Goal: Task Accomplishment & Management: Use online tool/utility

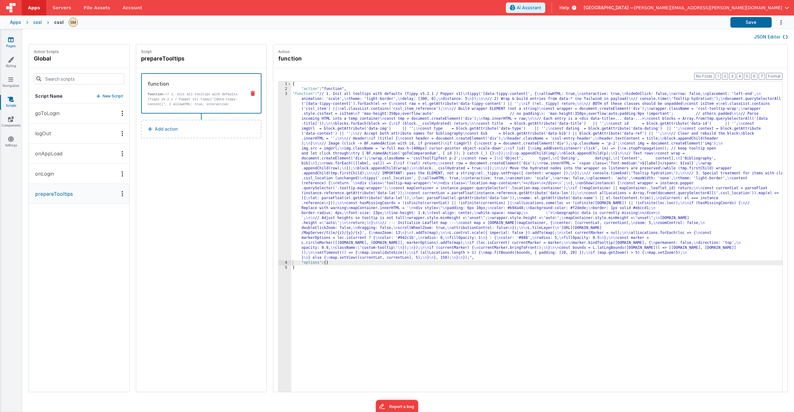
click at [10, 40] on icon at bounding box center [11, 40] width 6 height 6
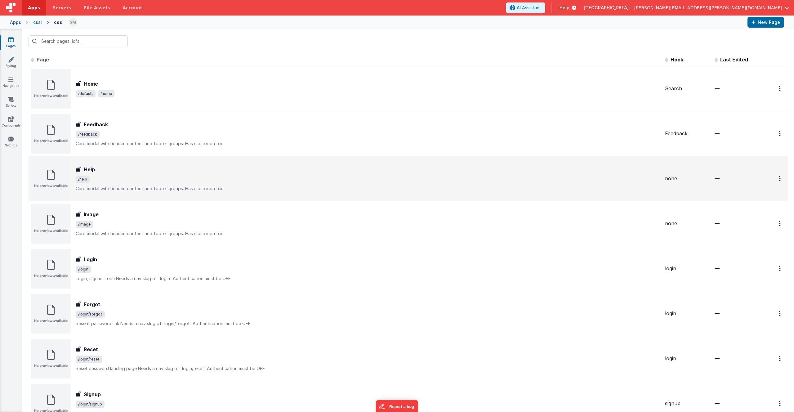
click at [117, 180] on span "/help" at bounding box center [368, 178] width 584 height 7
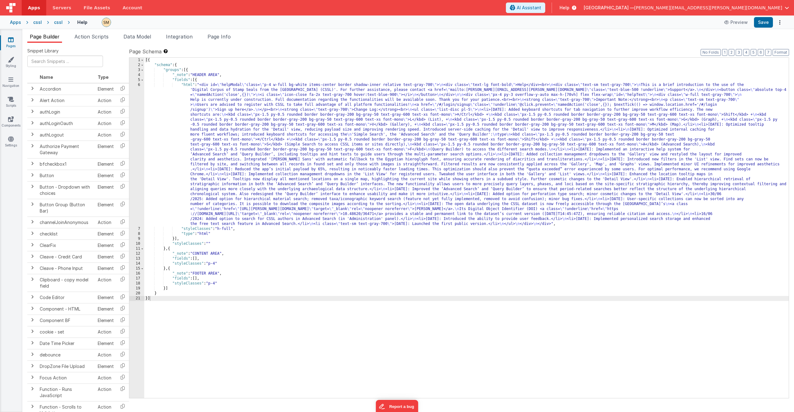
click at [255, 152] on div "[{ "schema" : { "groups" : [{ "_note" : "HEADER AREA" , "fields" : [{ "html" : …" at bounding box center [466, 233] width 644 height 350
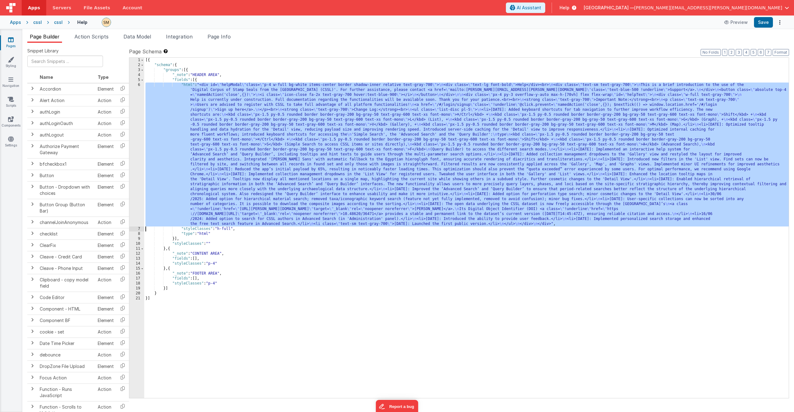
click at [134, 153] on div "6" at bounding box center [136, 154] width 15 height 144
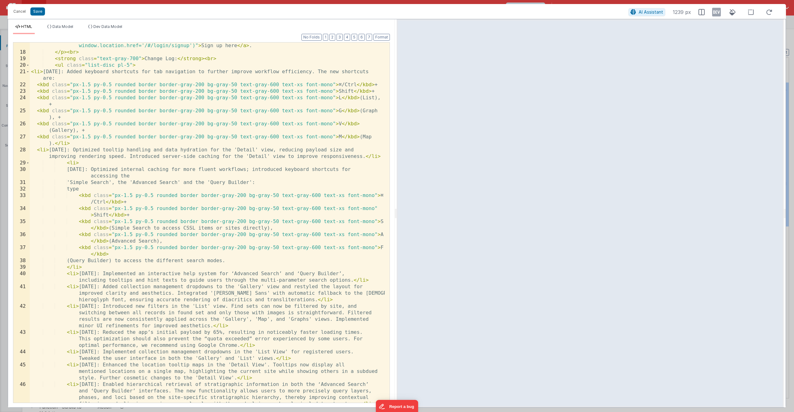
scroll to position [130, 0]
click at [73, 144] on div "< a href = "/#/login/signup" class = "!underline" @ click.prevent = "namedActio…" at bounding box center [207, 232] width 355 height 392
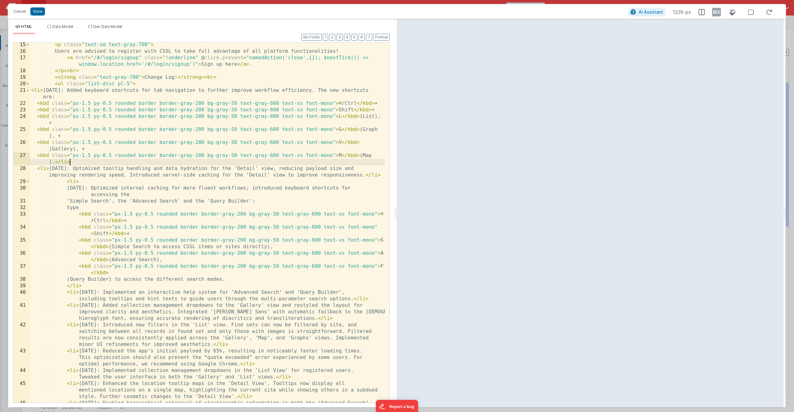
scroll to position [74, 0]
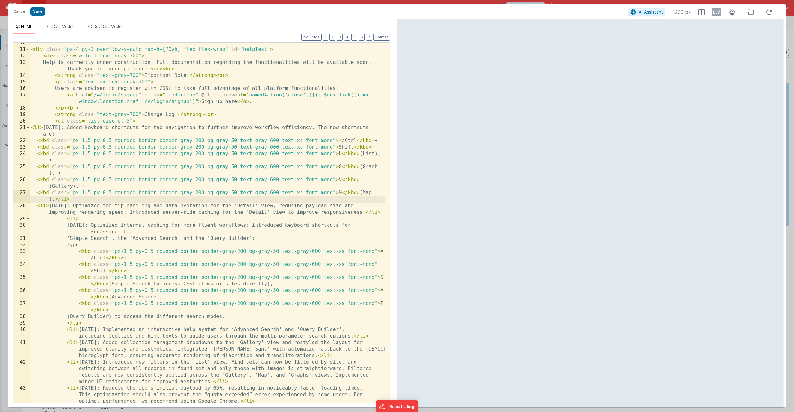
click at [137, 120] on div "< div class = "px-4 py-3 overflow-y-auto max-h-[70vh] flex flex-wrap" id = "hel…" at bounding box center [207, 229] width 355 height 379
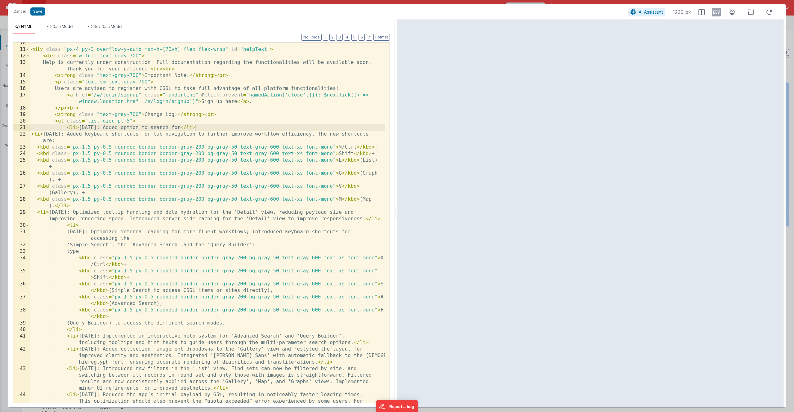
paste textarea
click at [194, 128] on div "< div class = "px-4 py-3 overflow-y-auto max-h-[70vh] flex flex-wrap" id = "hel…" at bounding box center [207, 233] width 355 height 386
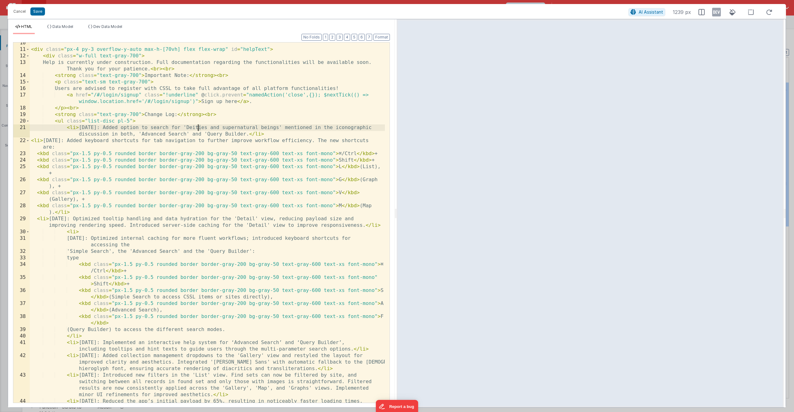
click at [198, 128] on div "< div class = "px-4 py-3 overflow-y-auto max-h-[70vh] flex flex-wrap" id = "hel…" at bounding box center [207, 233] width 355 height 386
click at [274, 137] on div "< div class = "px-4 py-3 overflow-y-auto max-h-[70vh] flex flex-wrap" id = "hel…" at bounding box center [207, 233] width 355 height 386
click at [78, 128] on div "< div class = "px-4 py-3 overflow-y-auto max-h-[70vh] flex flex-wrap" id = "hel…" at bounding box center [207, 233] width 355 height 386
drag, startPoint x: 116, startPoint y: 128, endPoint x: 249, endPoint y: 134, distance: 133.4
click at [249, 134] on div "< div class = "px-4 py-3 overflow-y-auto max-h-[70vh] flex flex-wrap" id = "hel…" at bounding box center [207, 233] width 355 height 386
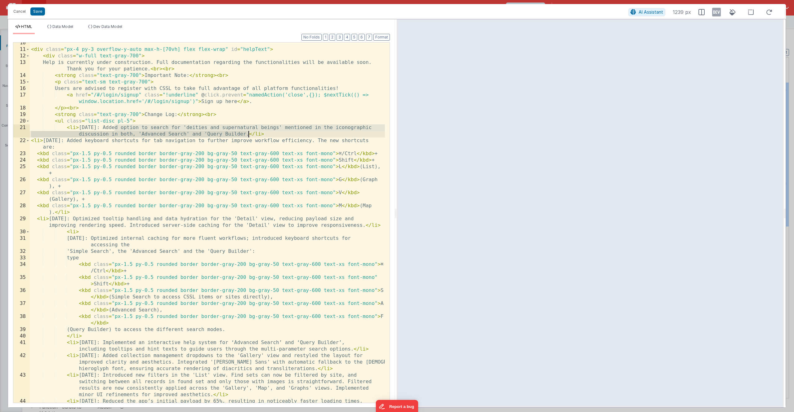
click at [248, 135] on div "< div class = "px-4 py-3 overflow-y-auto max-h-[70vh] flex flex-wrap" id = "hel…" at bounding box center [207, 233] width 355 height 386
click at [34, 11] on button "Save" at bounding box center [37, 11] width 15 height 8
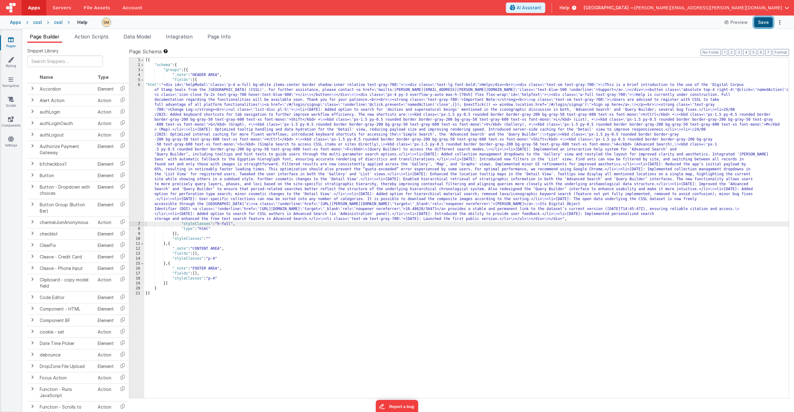
click at [765, 23] on button "Save" at bounding box center [763, 22] width 19 height 11
click at [54, 23] on div "cssl" at bounding box center [58, 22] width 9 height 6
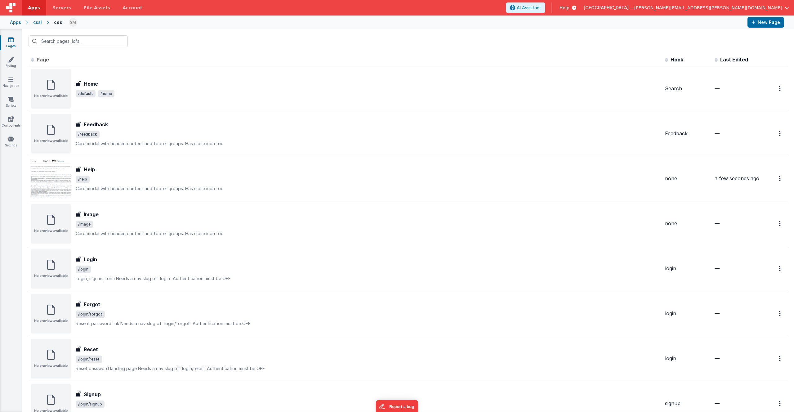
click at [38, 23] on div "cssl" at bounding box center [37, 22] width 9 height 6
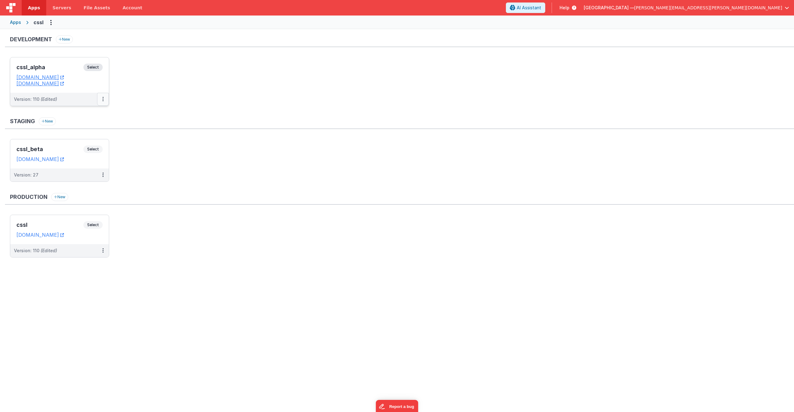
click at [102, 99] on icon at bounding box center [102, 99] width 1 height 0
click at [76, 137] on link "Deploy..." at bounding box center [81, 135] width 55 height 11
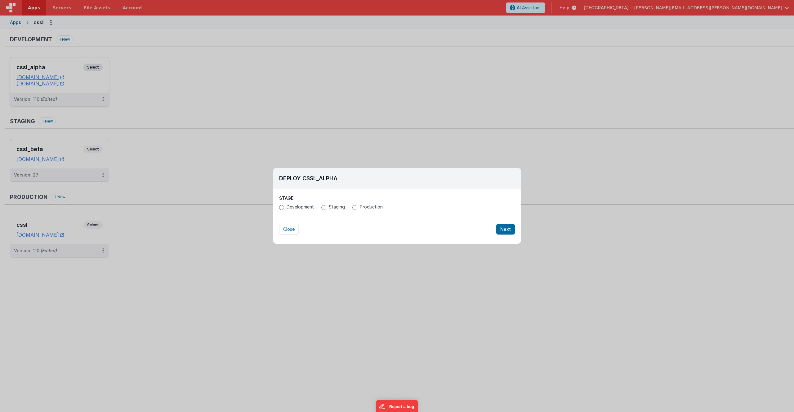
click at [368, 207] on span "Production" at bounding box center [371, 207] width 23 height 6
click at [357, 207] on input "Production" at bounding box center [354, 207] width 5 height 5
radio input "true"
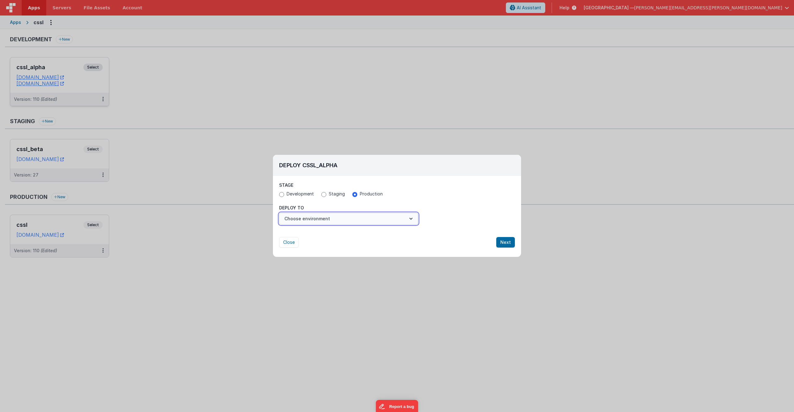
click at [307, 221] on button "Choose environment" at bounding box center [348, 219] width 139 height 12
click at [306, 233] on link "cssl" at bounding box center [348, 233] width 139 height 11
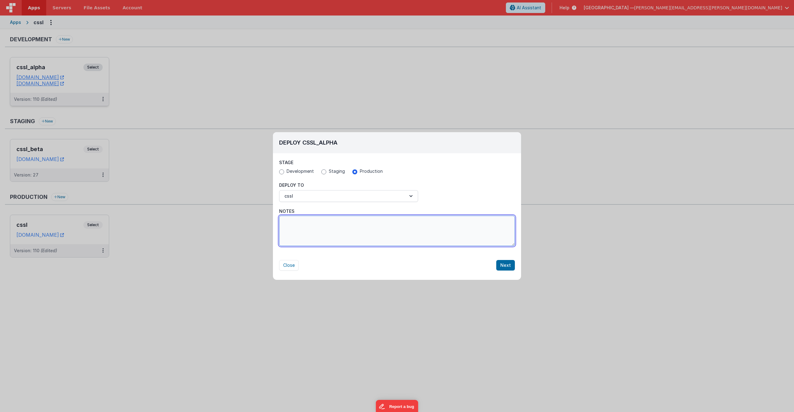
click at [362, 232] on textarea "Notes" at bounding box center [397, 230] width 236 height 30
paste textarea "Added option to search for 'deities and supernatural beings' mentioned in the i…"
type textarea "Added option to search for 'deities and supernatural beings' mentioned in the i…"
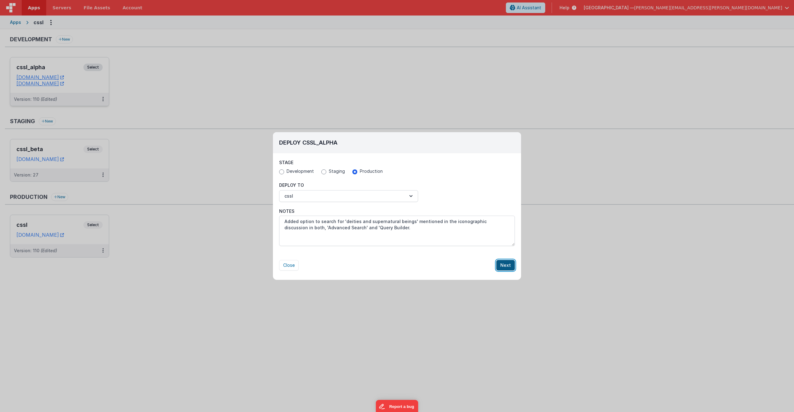
click at [511, 266] on button "Next" at bounding box center [505, 265] width 19 height 11
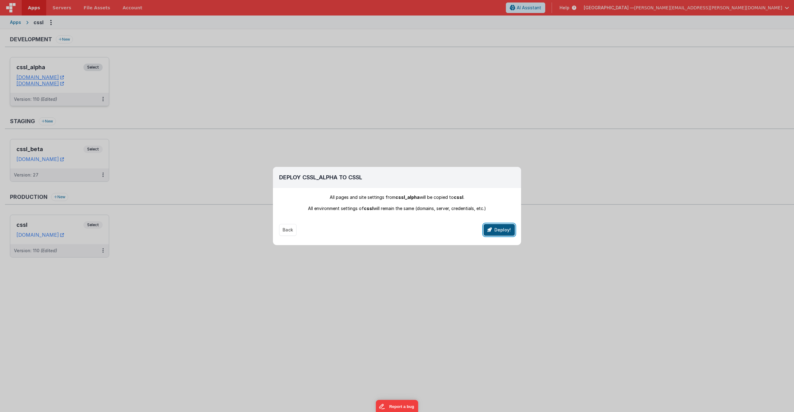
click at [496, 230] on button "Deploy!" at bounding box center [498, 230] width 31 height 12
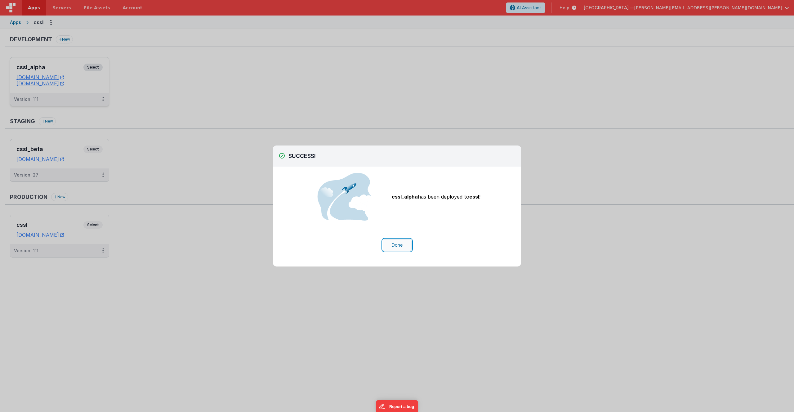
click at [393, 244] on button "Done" at bounding box center [397, 245] width 29 height 12
